Goal: Entertainment & Leisure: Consume media (video, audio)

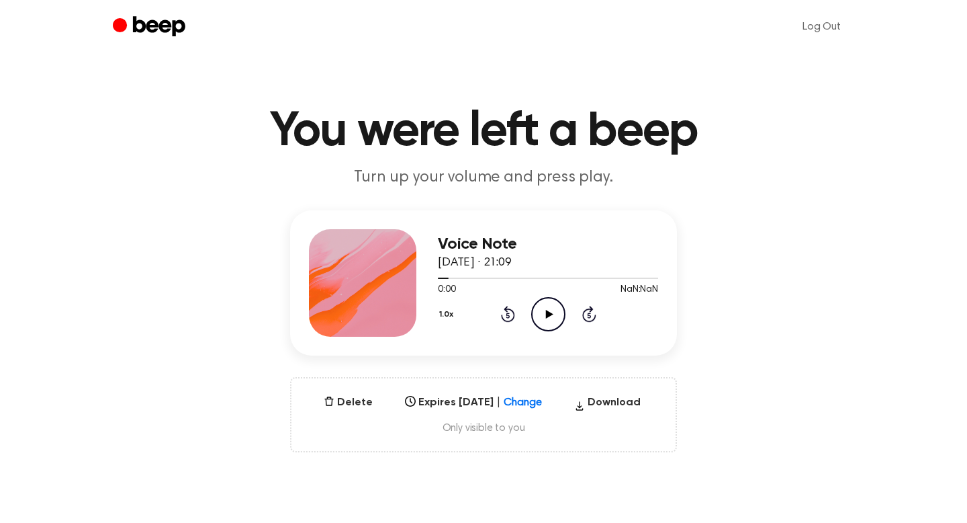
click at [539, 304] on icon "Play Audio" at bounding box center [548, 314] width 34 height 34
click at [539, 316] on icon "Play Audio" at bounding box center [548, 314] width 34 height 34
click at [556, 320] on icon "Play Audio" at bounding box center [548, 314] width 34 height 34
click at [550, 313] on icon at bounding box center [549, 314] width 7 height 9
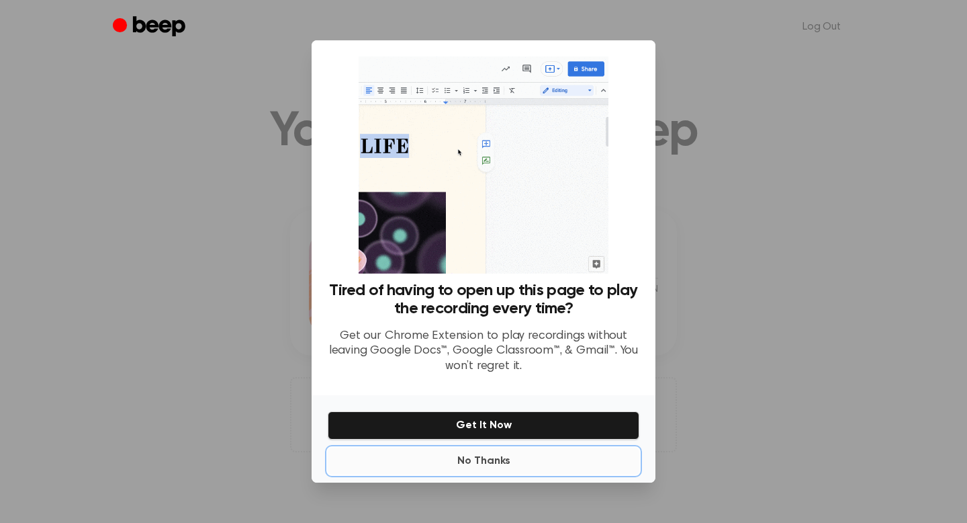
click at [499, 459] on button "No Thanks" at bounding box center [484, 460] width 312 height 27
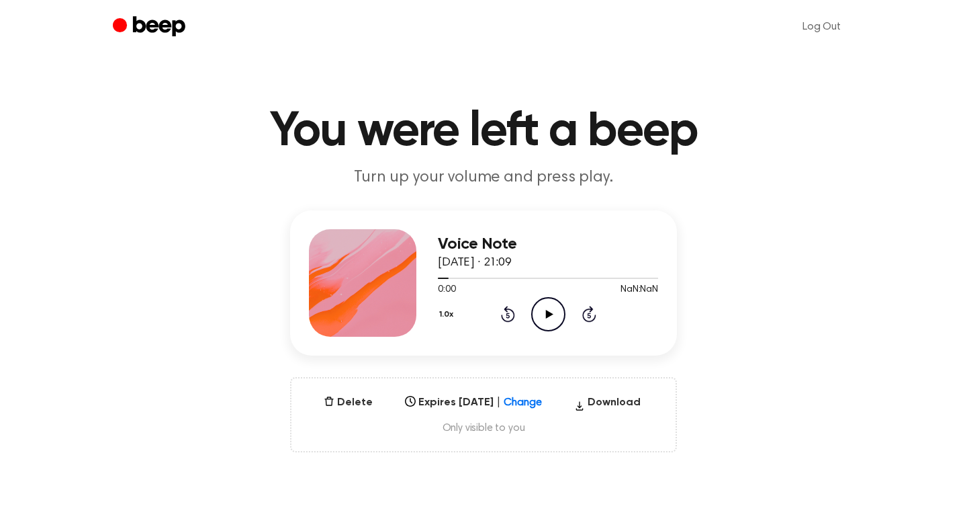
click at [541, 322] on icon "Play Audio" at bounding box center [548, 314] width 34 height 34
click at [528, 312] on div "1.0x Rewind 5 seconds Play Audio Skip 5 seconds" at bounding box center [548, 314] width 220 height 34
click at [541, 312] on icon "Play Audio" at bounding box center [548, 314] width 34 height 34
